Goal: Book appointment/travel/reservation

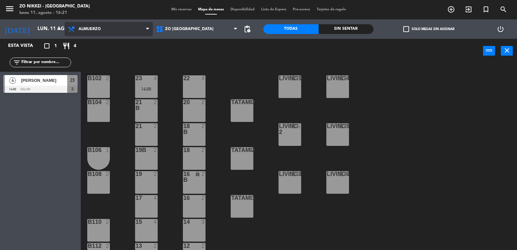
click at [103, 30] on span "Almuerzo" at bounding box center [109, 29] width 88 height 14
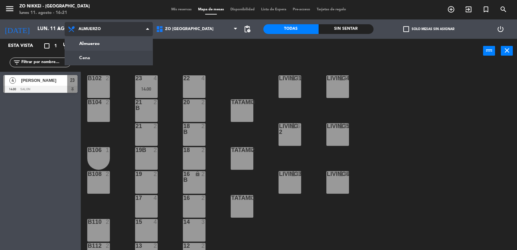
click at [111, 58] on ng-component "menu Zo Nikkei - [GEOGRAPHIC_DATA] lunes 11. agosto - 16:21 Mis reservas Mapa d…" at bounding box center [258, 125] width 517 height 250
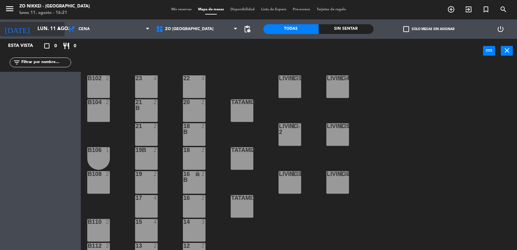
click at [38, 31] on input "lun. 11 ago." at bounding box center [65, 29] width 62 height 12
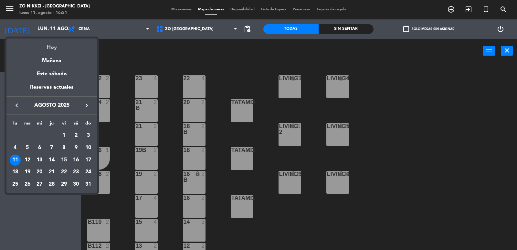
click at [58, 42] on div "Hoy" at bounding box center [51, 44] width 91 height 13
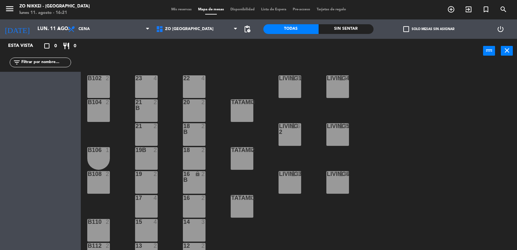
click at [84, 37] on div "Almuerzo Cena Cena Almuerzo Cena" at bounding box center [109, 28] width 88 height 19
click at [87, 27] on span "Cena" at bounding box center [84, 29] width 11 height 5
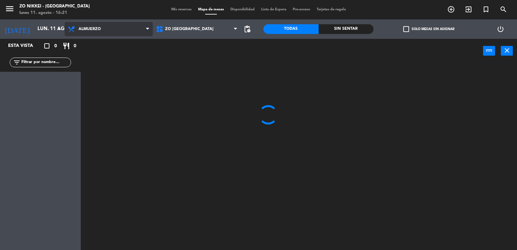
click at [97, 47] on ng-component "menu Zo Nikkei - [GEOGRAPHIC_DATA] lunes 11. agosto - 16:21 Mis reservas Mapa d…" at bounding box center [258, 125] width 517 height 250
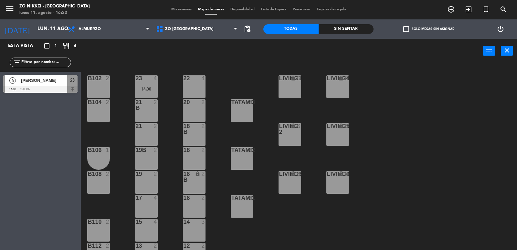
click at [54, 91] on div at bounding box center [40, 89] width 74 height 7
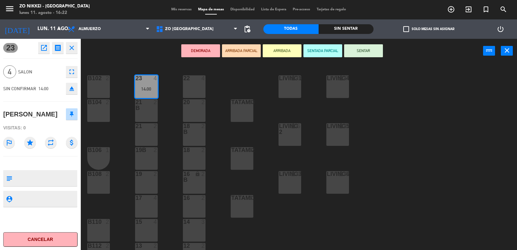
click at [376, 52] on button "SENTAR" at bounding box center [363, 50] width 39 height 13
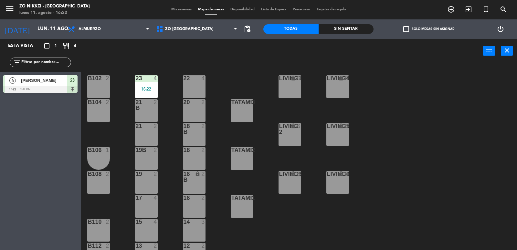
click at [434, 116] on div "22 4 23 4 16:22 B102 2 Living1 lock 6 LIVING4 lock 6 20 2 21 B 2 B104 2 Tatami3…" at bounding box center [301, 157] width 431 height 187
click at [232, 75] on div "22 4 23 4 14:00 B102 2 Living1 lock 6 LIVING4 lock 6 20 2 21 B 2 B104 2 Tatami3…" at bounding box center [301, 157] width 431 height 187
click at [152, 86] on div "14:00" at bounding box center [146, 88] width 23 height 5
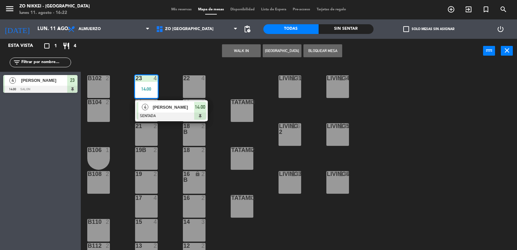
click at [193, 108] on span "[PERSON_NAME]" at bounding box center [173, 107] width 41 height 7
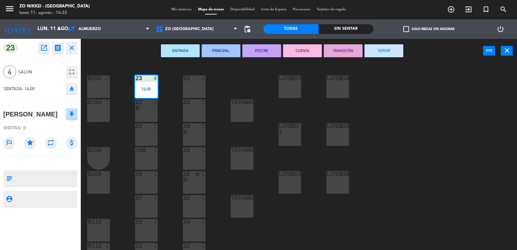
click at [430, 109] on div "22 4 23 4 14:00 B102 2 Living1 lock 6 LIVING4 lock 6 20 2 21 B 2 B104 2 Tatami3…" at bounding box center [301, 157] width 431 height 187
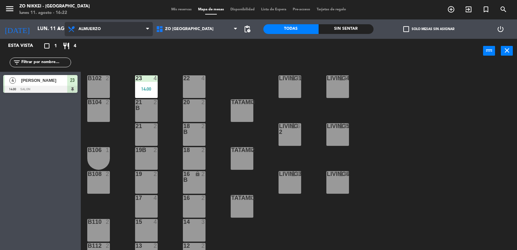
click at [82, 24] on span "Almuerzo" at bounding box center [109, 29] width 88 height 14
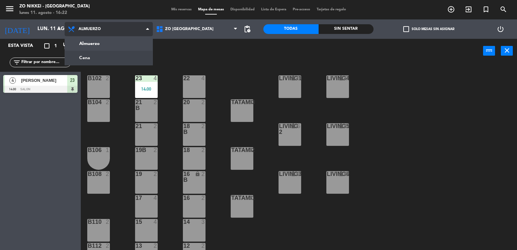
click at [96, 62] on ng-component "menu Zo Nikkei - [GEOGRAPHIC_DATA] lunes 11. agosto - 16:22 Mis reservas Mapa d…" at bounding box center [258, 125] width 517 height 250
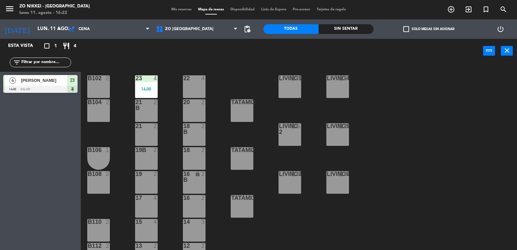
click at [232, 56] on div "power_input close" at bounding box center [282, 51] width 403 height 25
